Goal: Entertainment & Leisure: Consume media (video, audio)

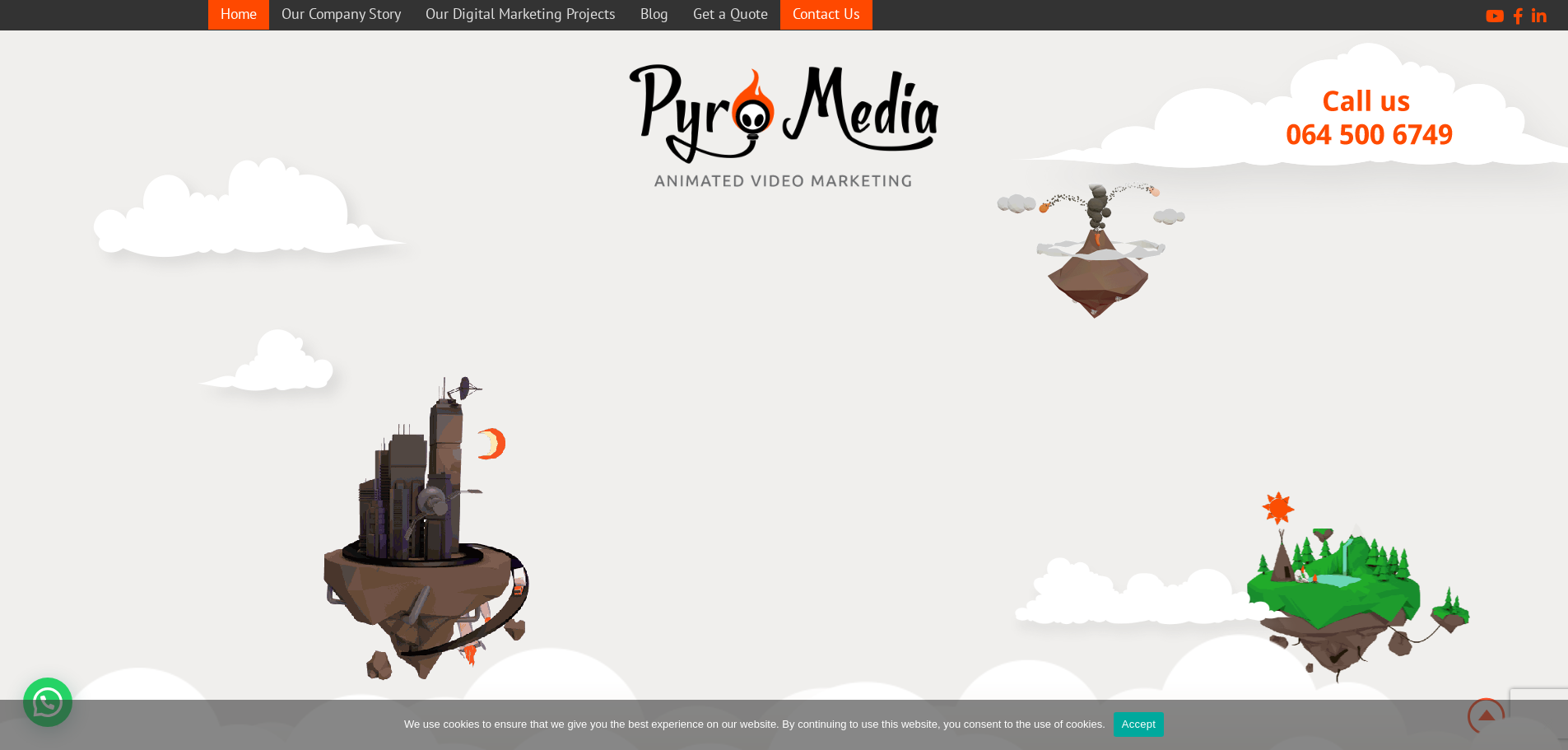
click at [811, 5] on link "Contact Us" at bounding box center [826, 13] width 92 height 32
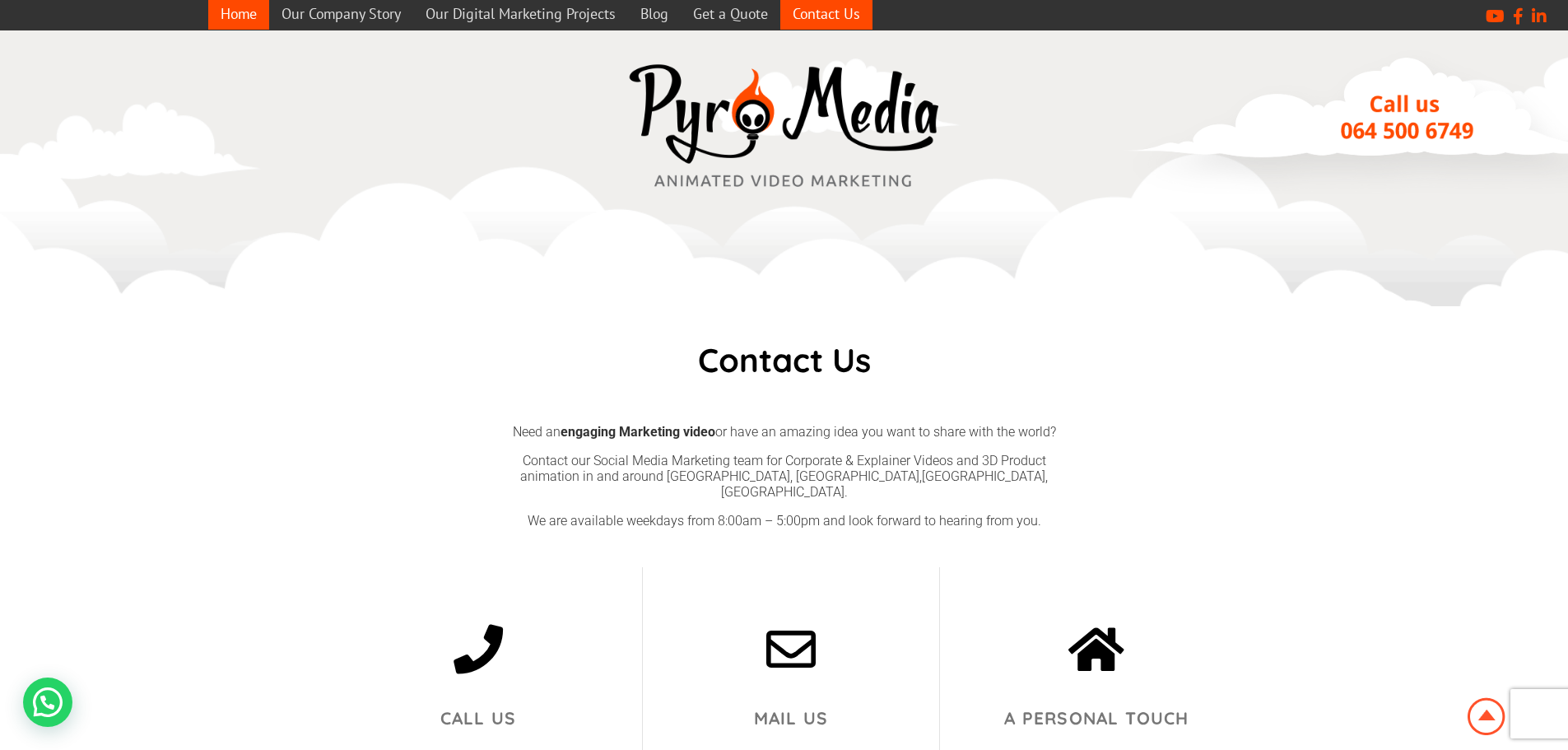
click at [246, 18] on link "Home" at bounding box center [239, 13] width 61 height 32
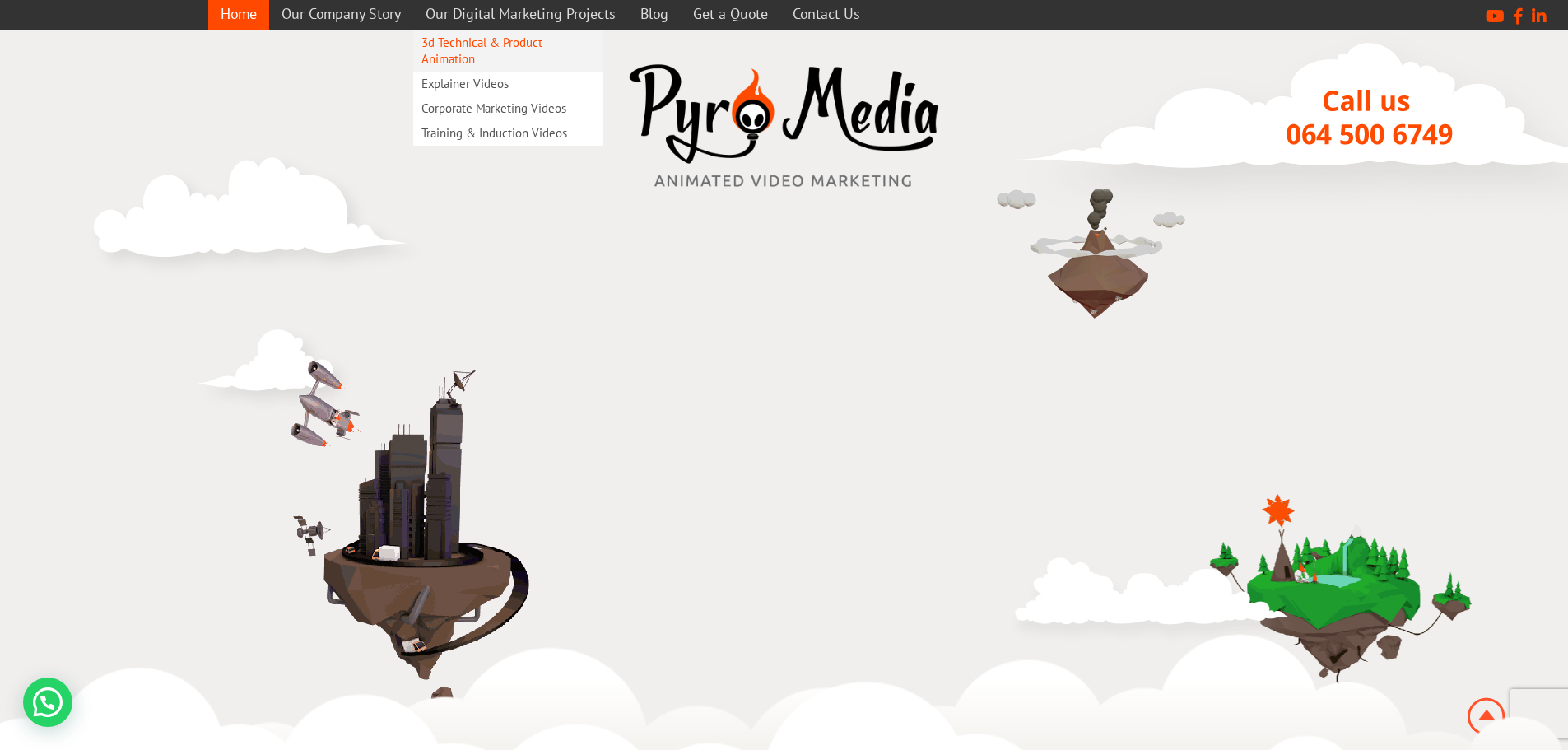
click at [430, 53] on link "3d Technical & Product Animation" at bounding box center [508, 51] width 189 height 41
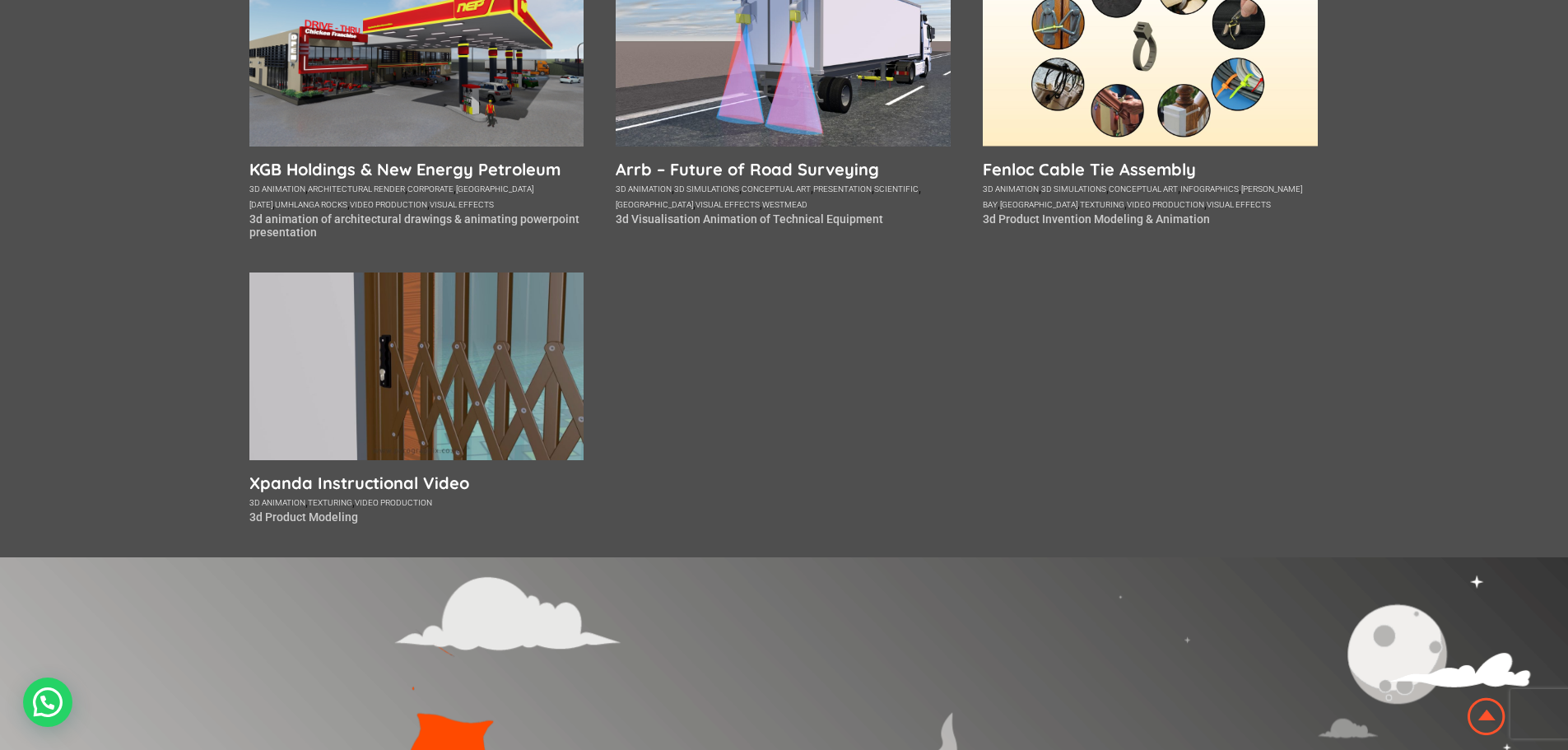
scroll to position [905, 0]
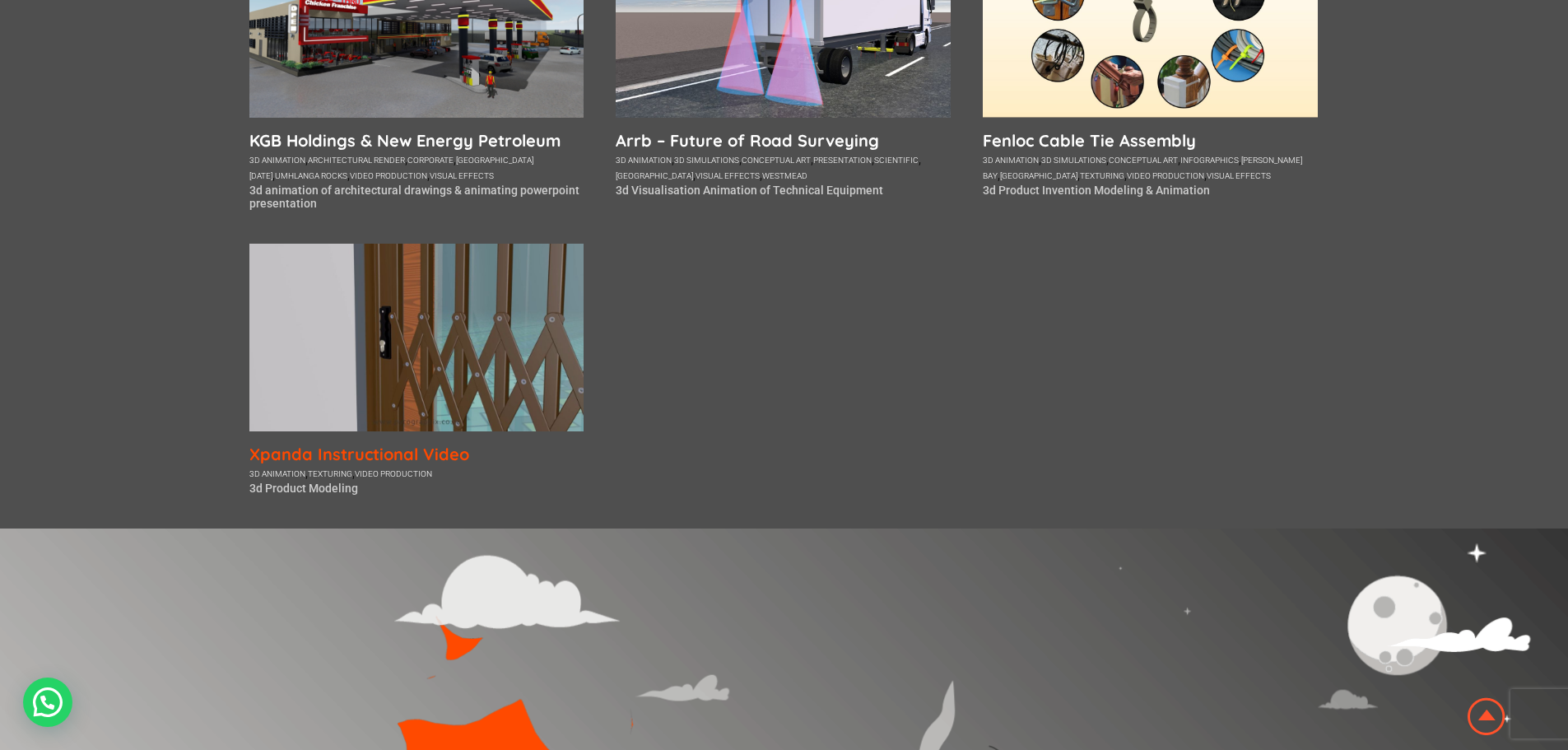
click at [415, 448] on h5 "Xpanda Instructional Video" at bounding box center [416, 454] width 335 height 20
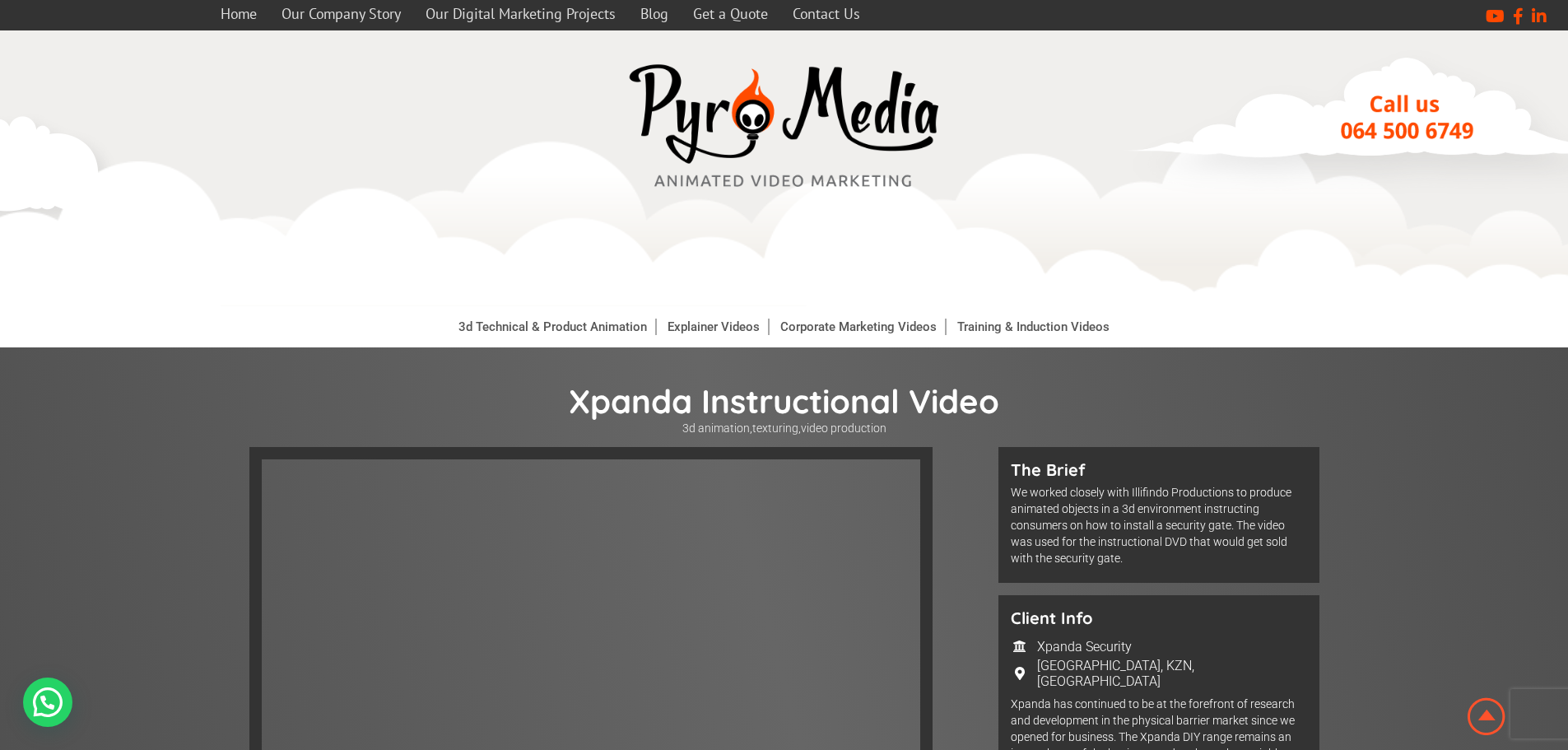
click at [432, 454] on iframe at bounding box center [591, 623] width 683 height 354
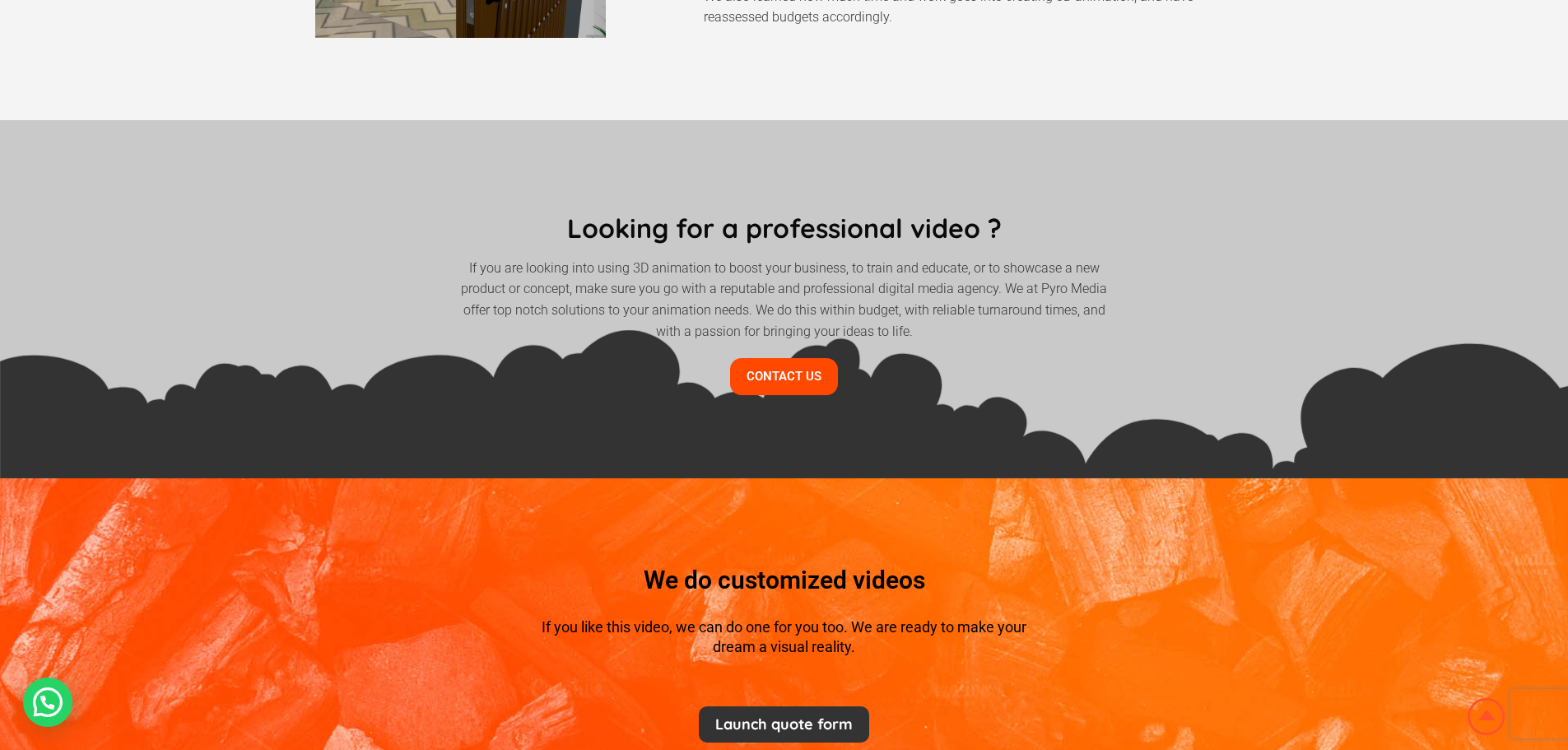
scroll to position [1729, 0]
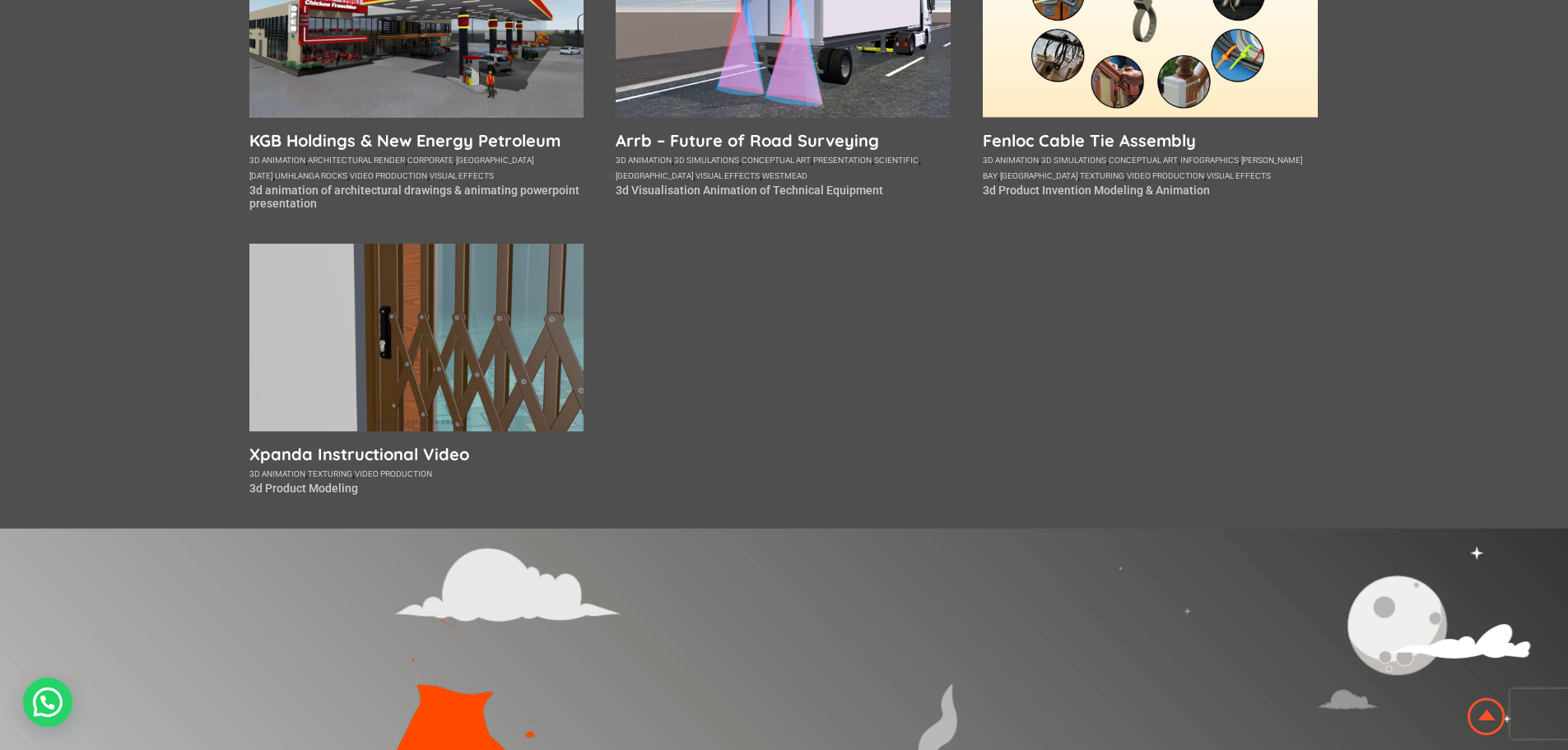
scroll to position [1235, 0]
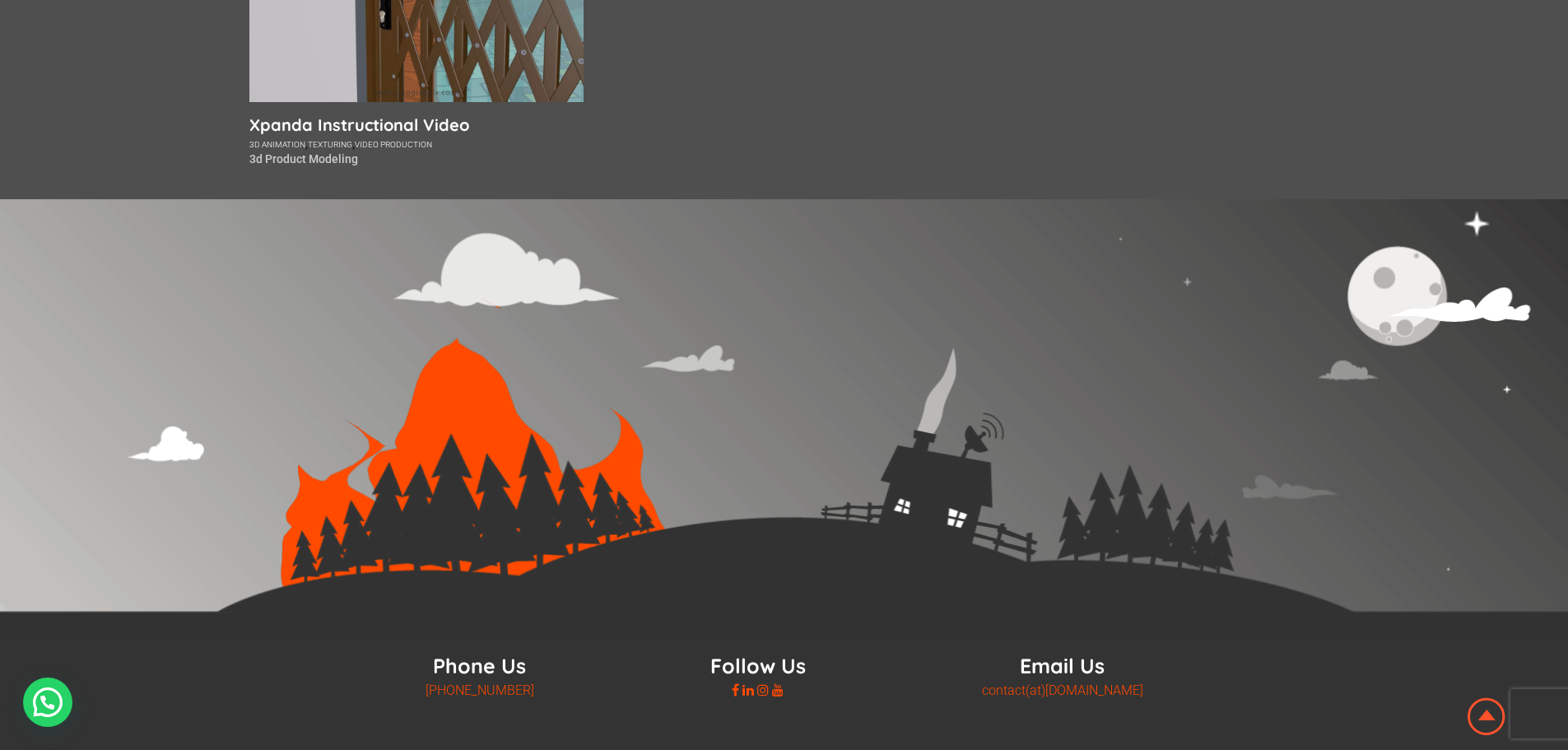
drag, startPoint x: 167, startPoint y: 21, endPoint x: 175, endPoint y: 336, distance: 315.1
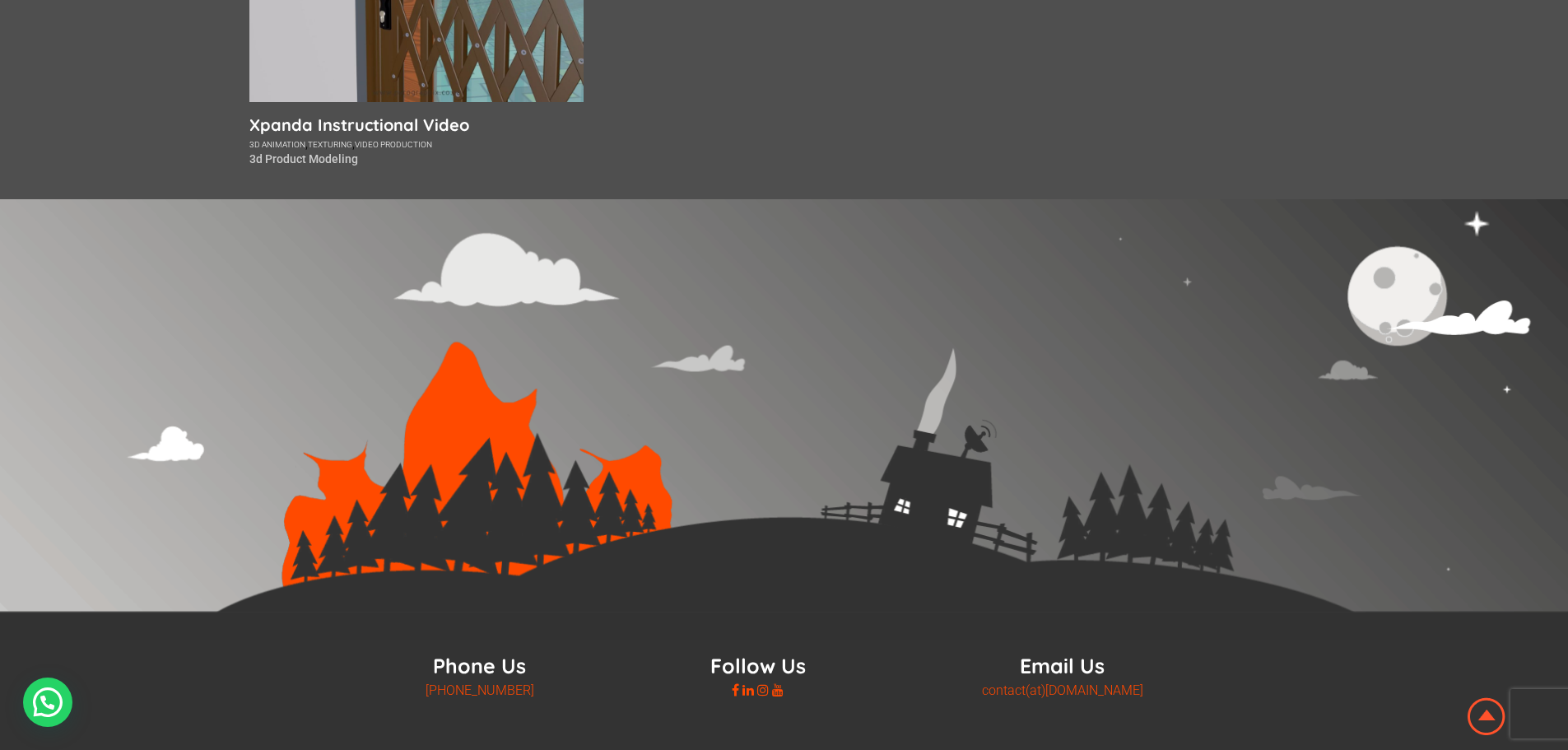
click at [175, 336] on img at bounding box center [784, 419] width 1568 height 440
